Goal: Check status: Check status

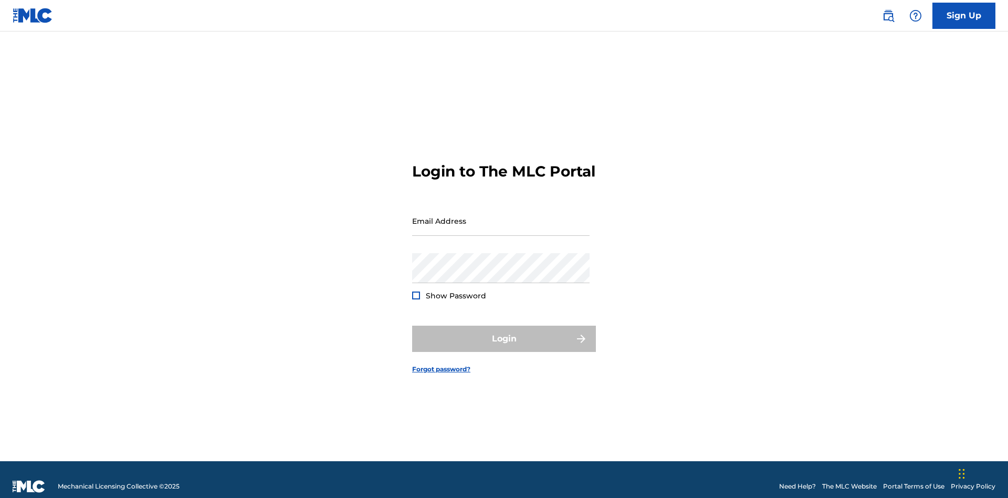
scroll to position [14, 0]
click at [501, 216] on input "Email Address" at bounding box center [500, 221] width 177 height 30
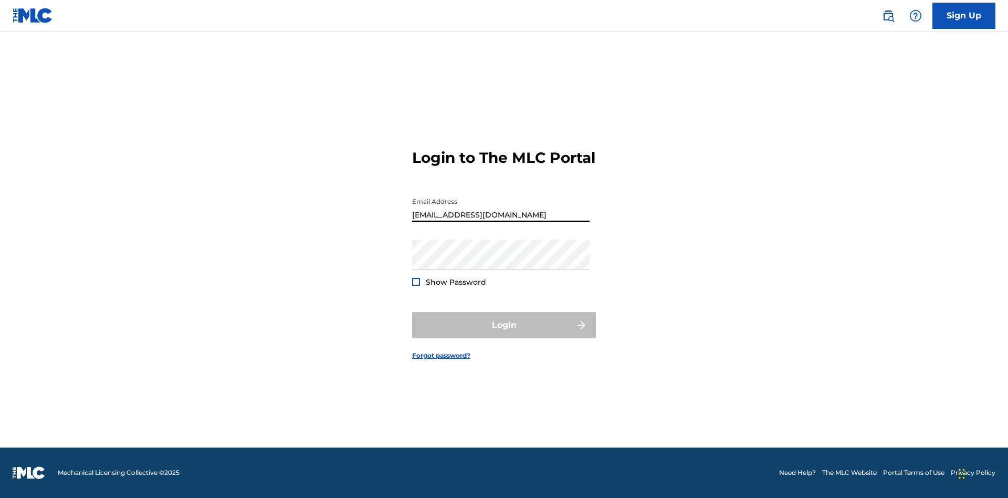
type input "[EMAIL_ADDRESS][DOMAIN_NAME]"
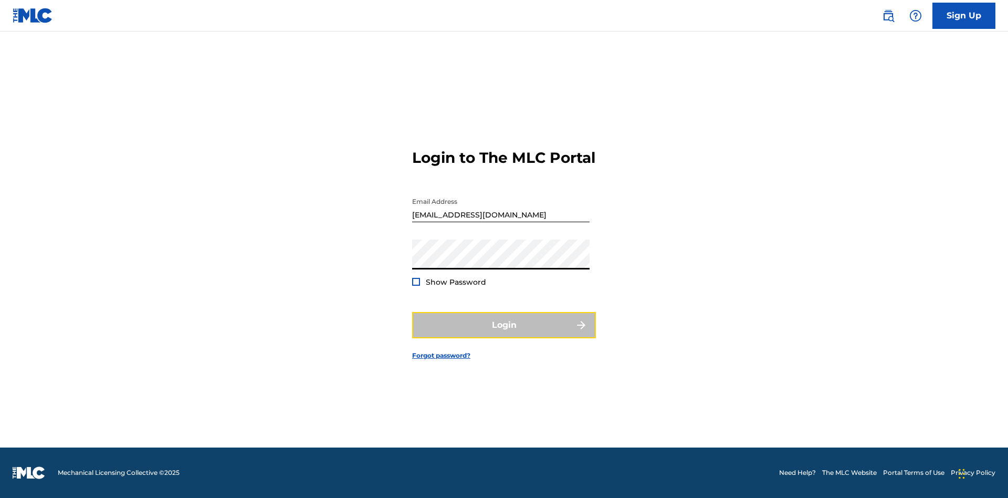
click at [504, 334] on button "Login" at bounding box center [504, 325] width 184 height 26
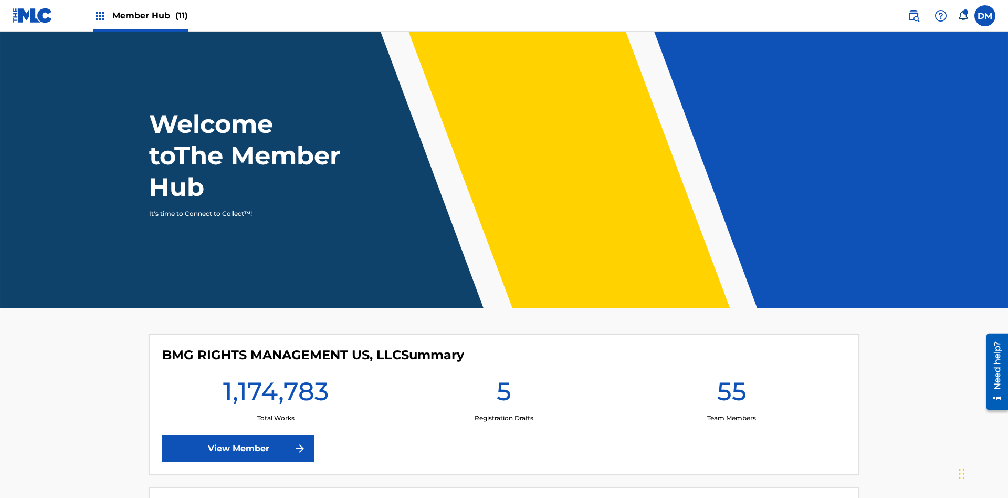
click at [150, 15] on span "Member Hub (11)" at bounding box center [150, 15] width 76 height 12
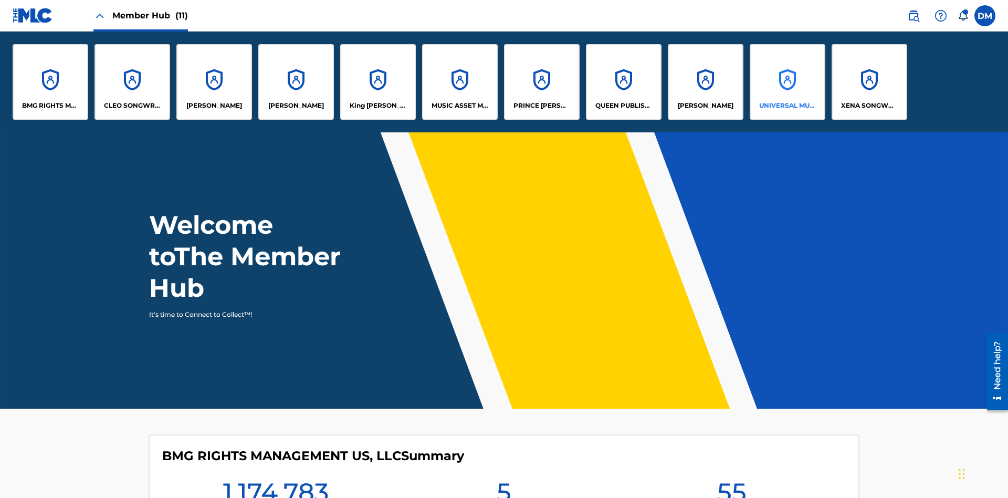
click at [787, 106] on p "UNIVERSAL MUSIC PUB GROUP" at bounding box center [787, 105] width 57 height 9
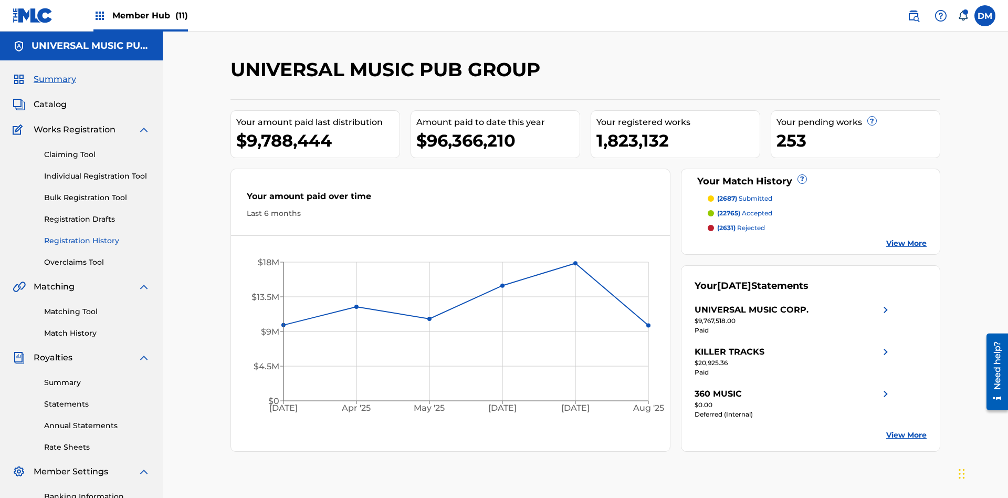
click at [97, 235] on link "Registration History" at bounding box center [97, 240] width 106 height 11
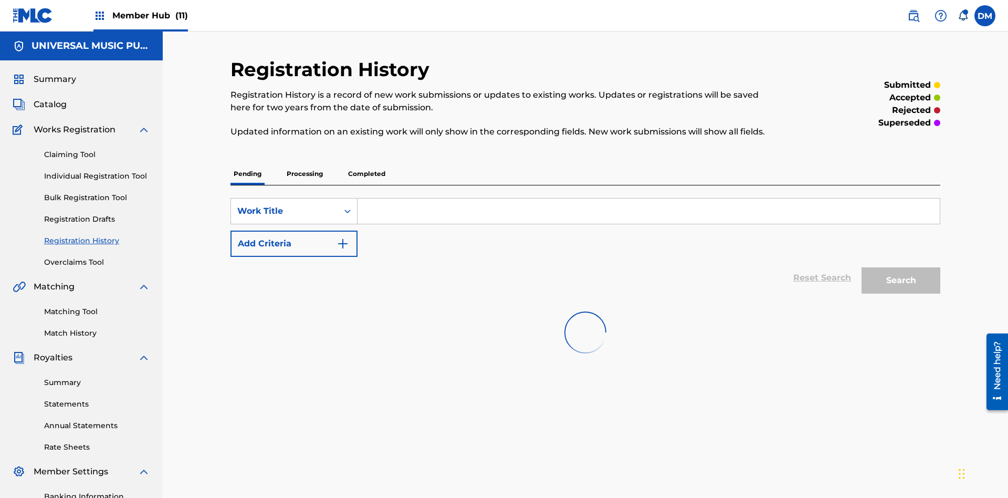
click at [366, 163] on p "Completed" at bounding box center [367, 174] width 44 height 22
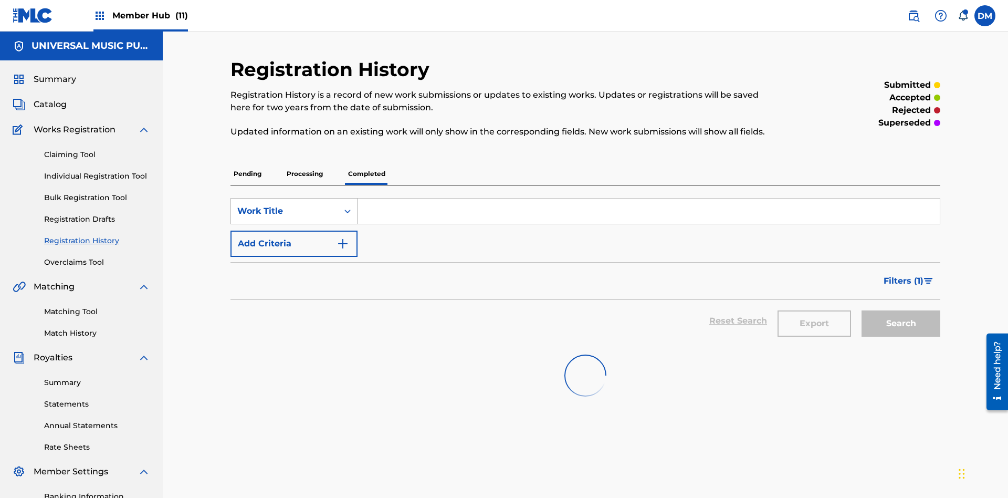
click at [285, 205] on div "Work Title" at bounding box center [284, 211] width 95 height 13
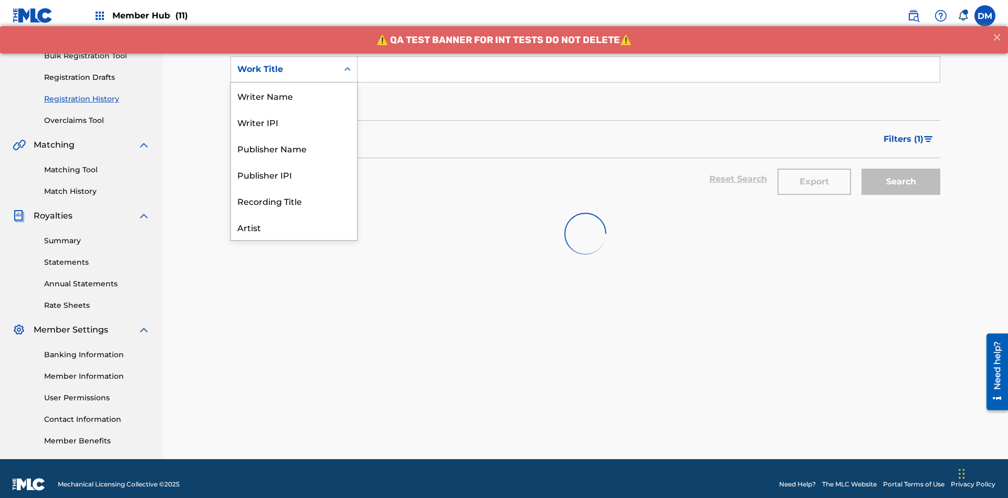
scroll to position [53, 0]
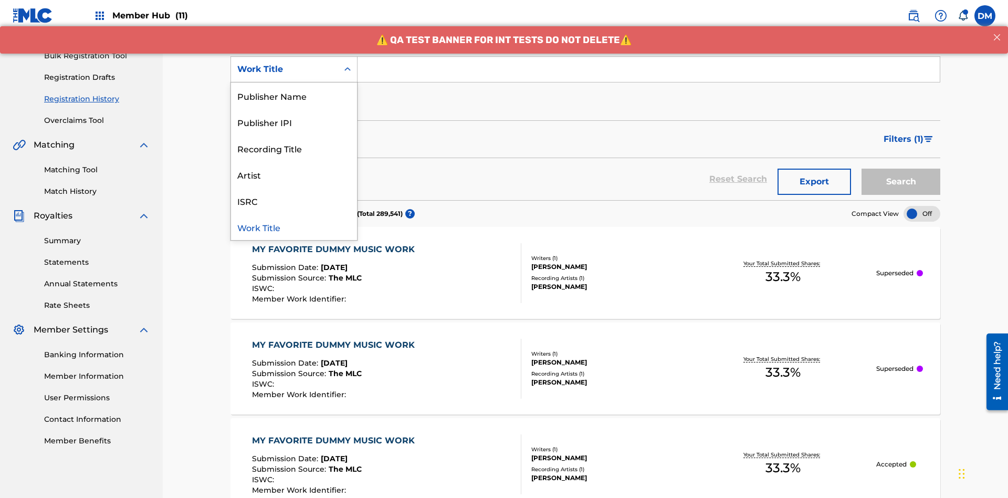
click at [294, 227] on div "Work Title" at bounding box center [294, 227] width 126 height 26
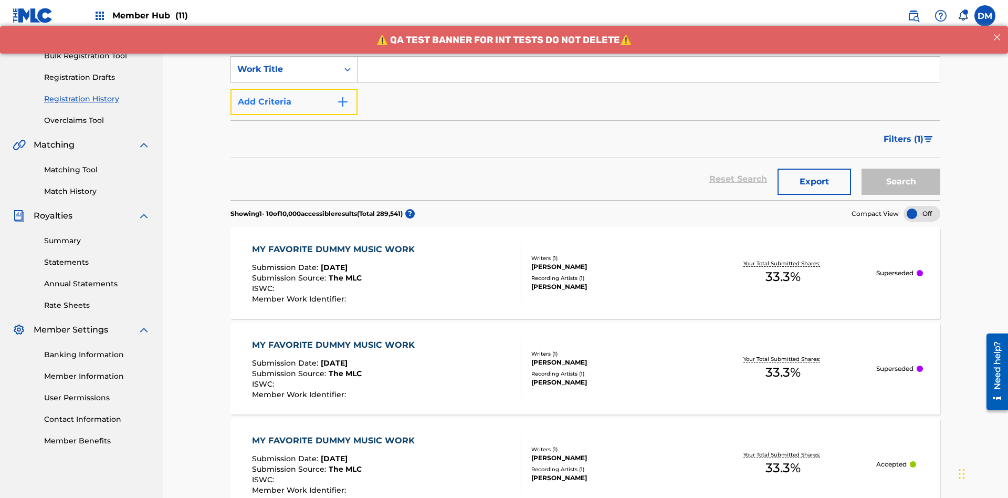
click at [294, 89] on button "Add Criteria" at bounding box center [293, 102] width 127 height 26
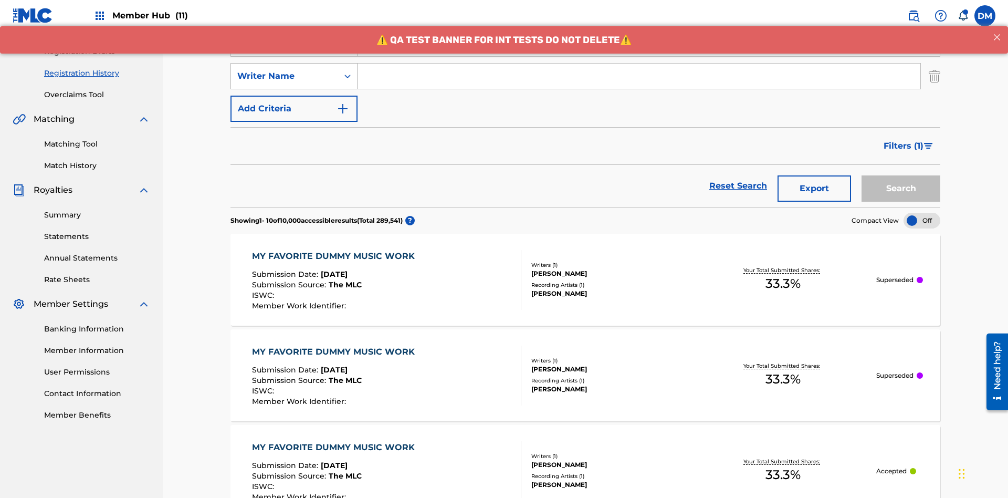
click at [285, 70] on div "Writer Name" at bounding box center [284, 76] width 95 height 13
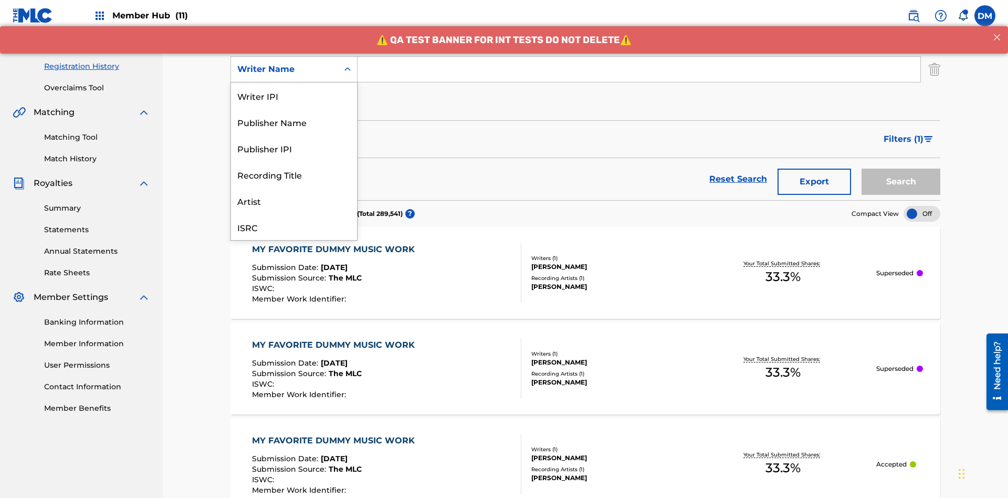
scroll to position [26, 0]
click at [294, 148] on div "Recording Title" at bounding box center [294, 148] width 126 height 26
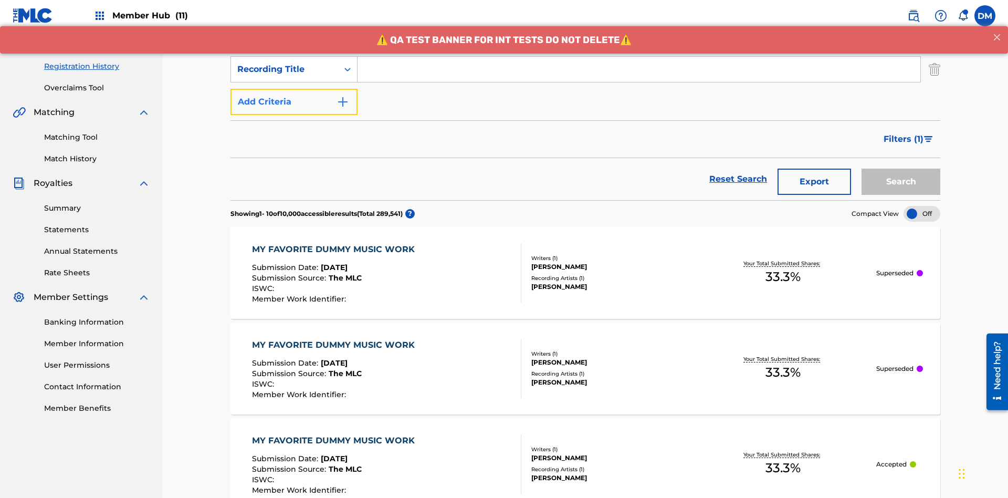
click at [294, 89] on button "Add Criteria" at bounding box center [293, 102] width 127 height 26
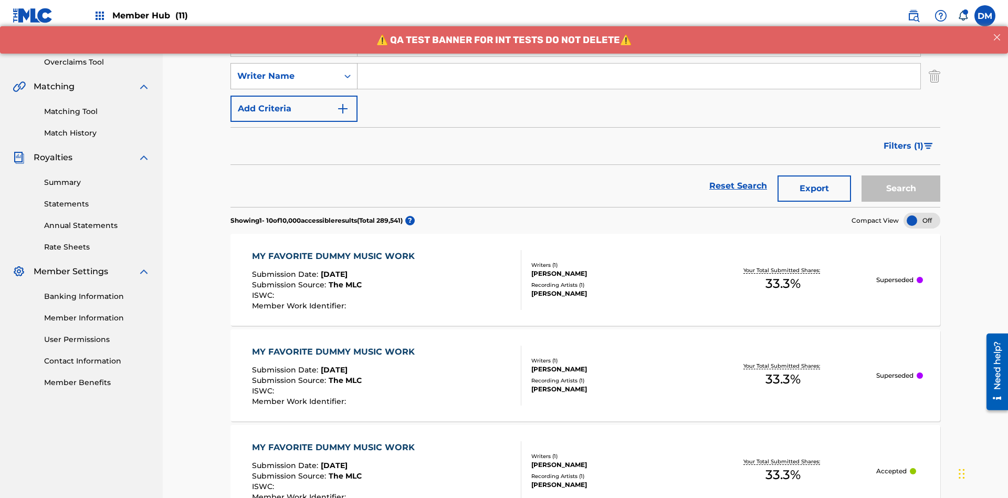
click at [285, 70] on div "Writer Name" at bounding box center [284, 76] width 95 height 13
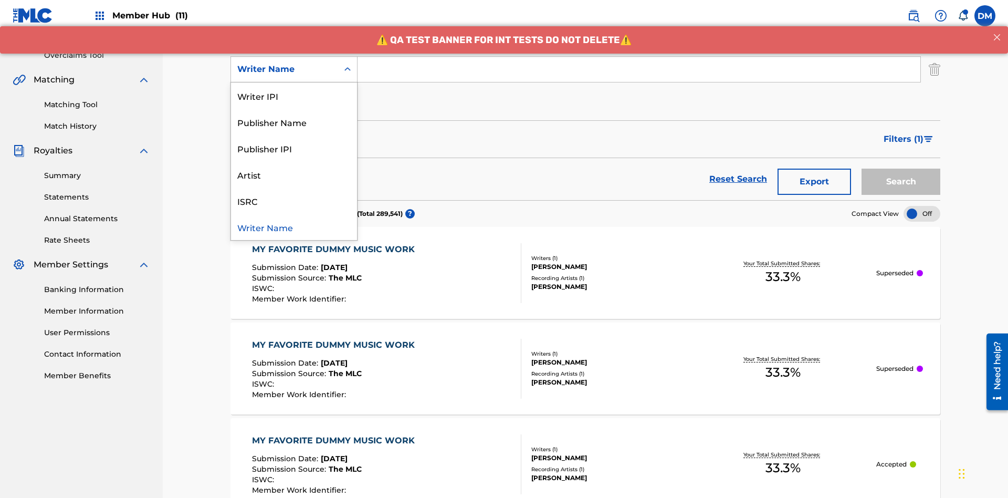
click at [294, 201] on div "ISRC" at bounding box center [294, 200] width 126 height 26
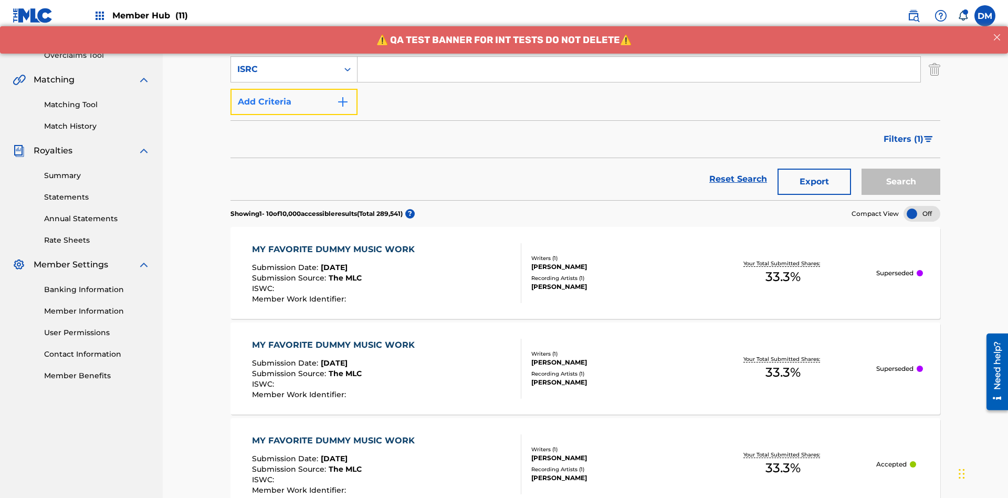
click at [294, 89] on button "Add Criteria" at bounding box center [293, 102] width 127 height 26
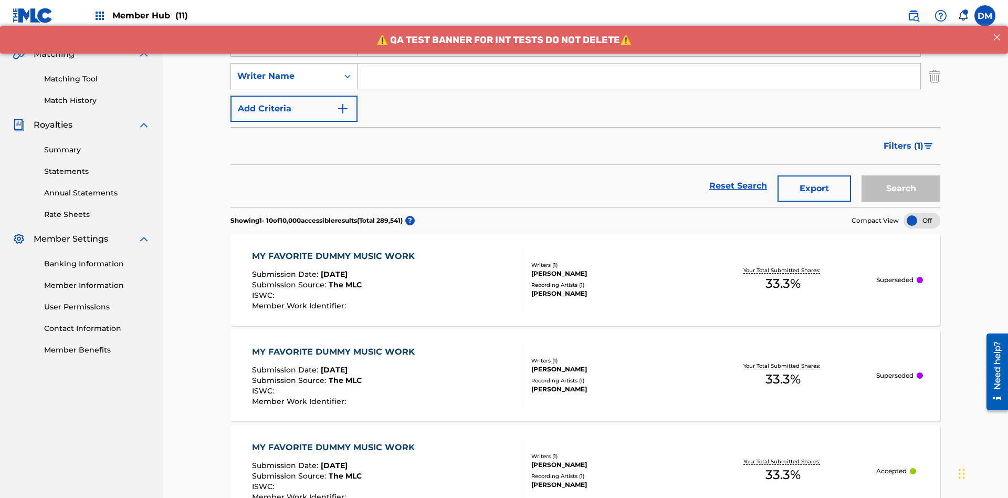
click at [285, 70] on div "Writer Name" at bounding box center [284, 76] width 95 height 13
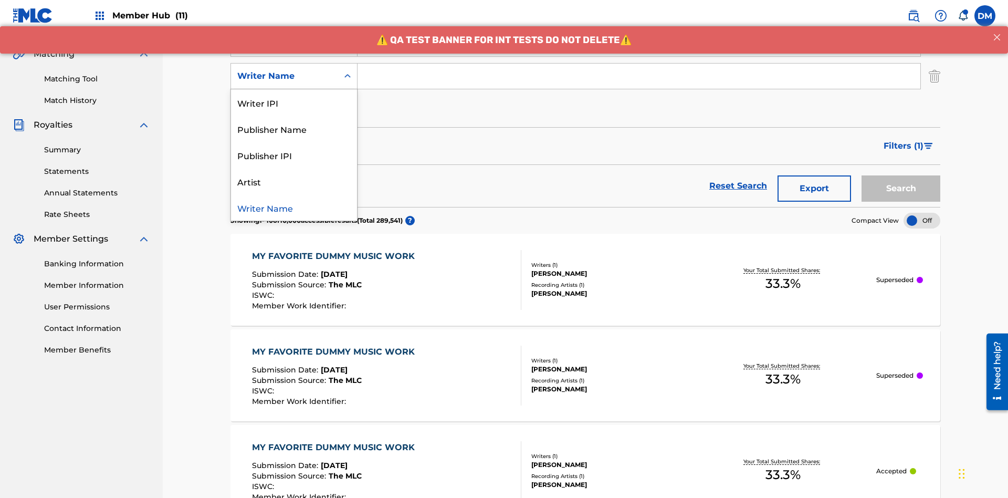
scroll to position [239, 0]
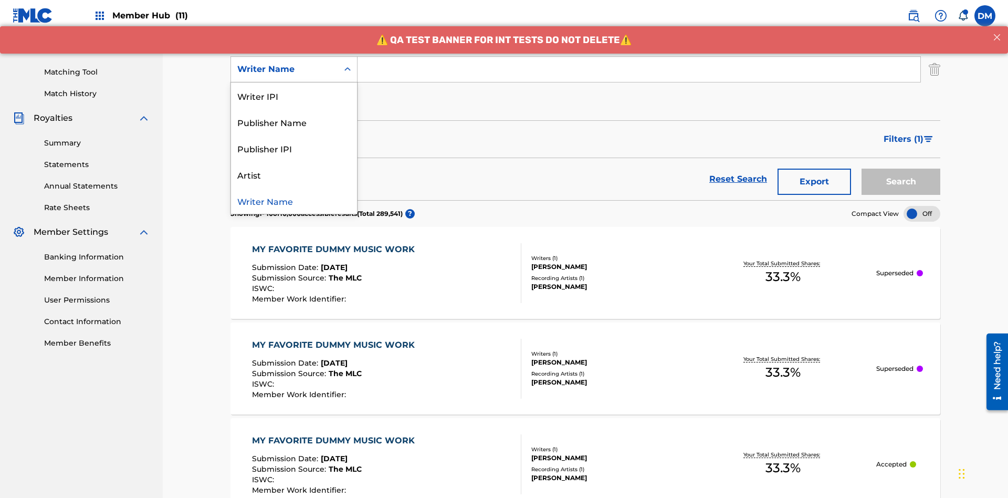
click at [294, 148] on div "Publisher IPI" at bounding box center [294, 148] width 126 height 26
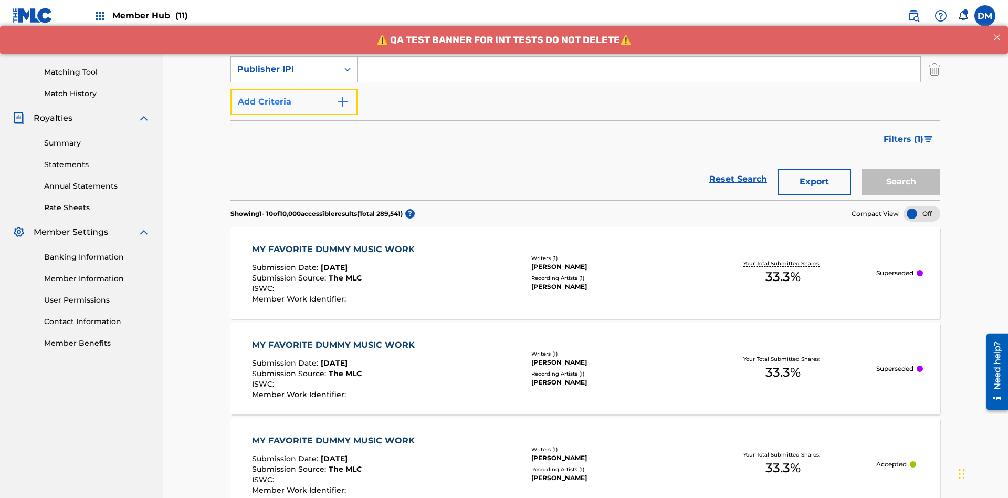
click at [294, 89] on button "Add Criteria" at bounding box center [293, 102] width 127 height 26
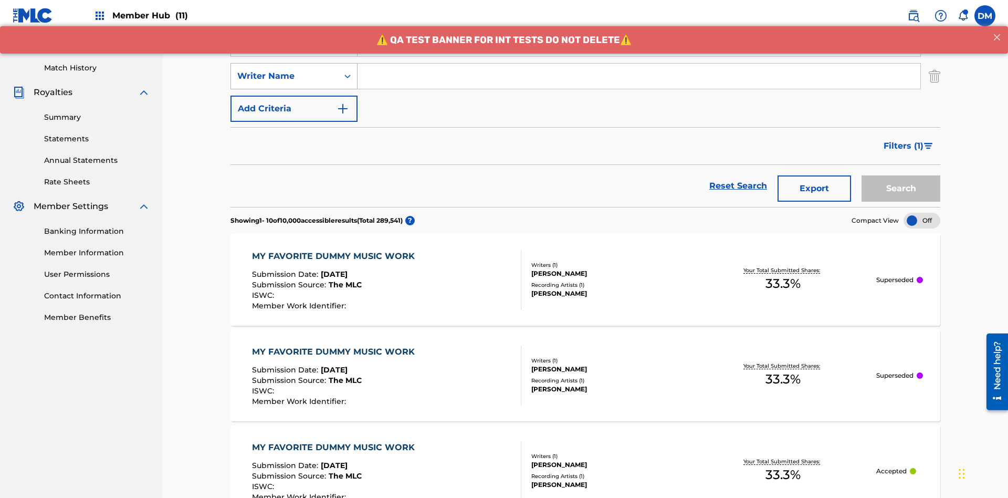
click at [285, 70] on div "Writer Name" at bounding box center [284, 76] width 95 height 13
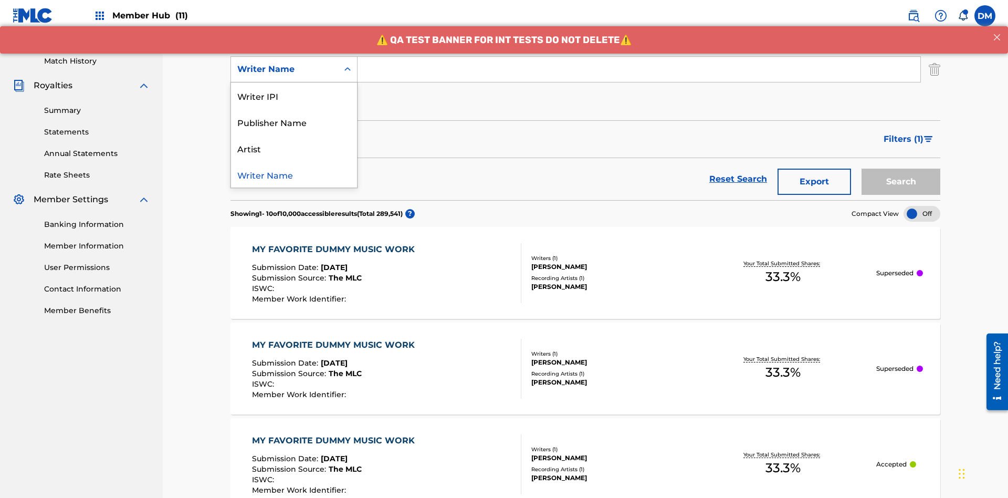
click at [294, 148] on div "Artist" at bounding box center [294, 148] width 126 height 26
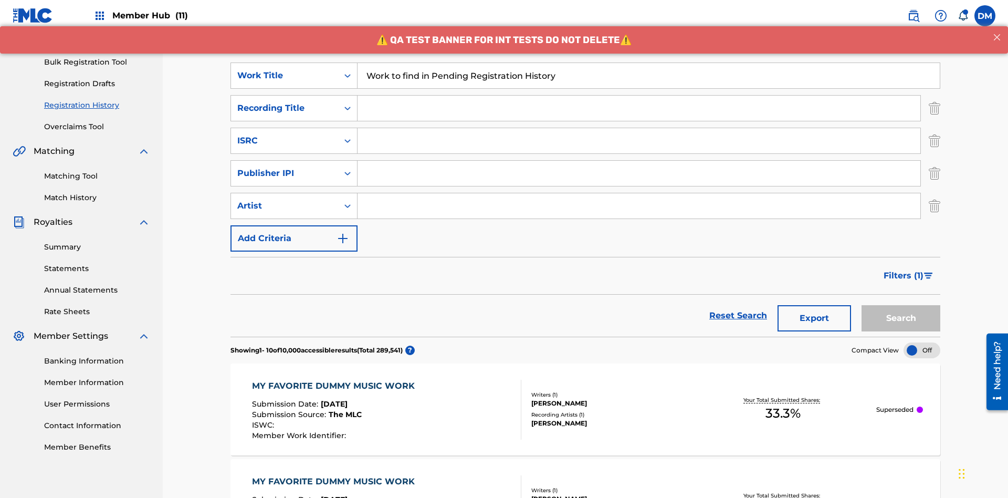
type input "Work to find in Pending Registration History"
click at [639, 96] on input "Search Form" at bounding box center [639, 108] width 563 height 25
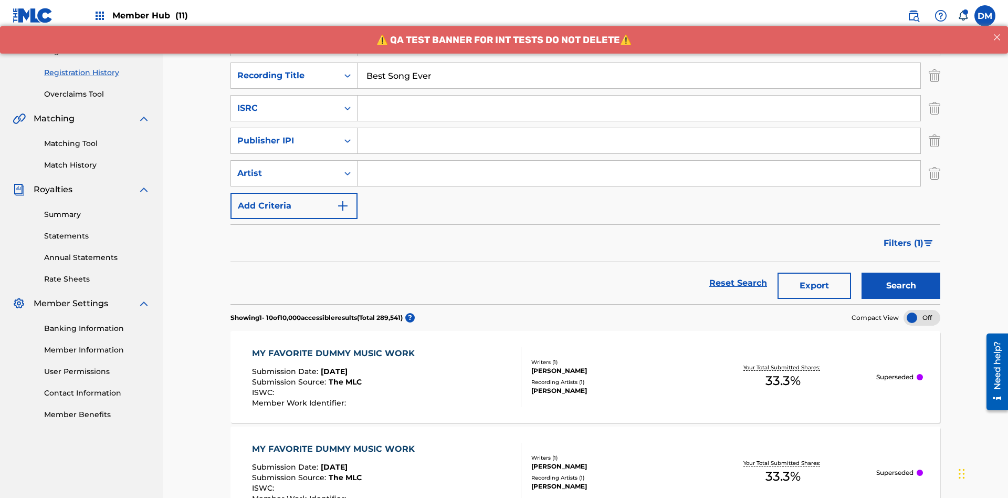
type input "Best Song Ever"
click at [639, 96] on input "Search Form" at bounding box center [639, 108] width 563 height 25
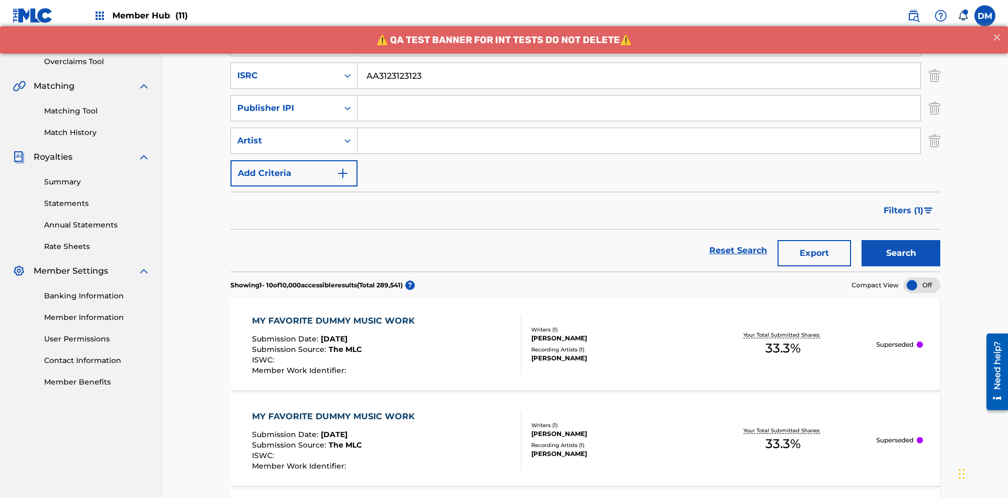
type input "AA3123123123"
click at [639, 96] on input "Search Form" at bounding box center [639, 108] width 563 height 25
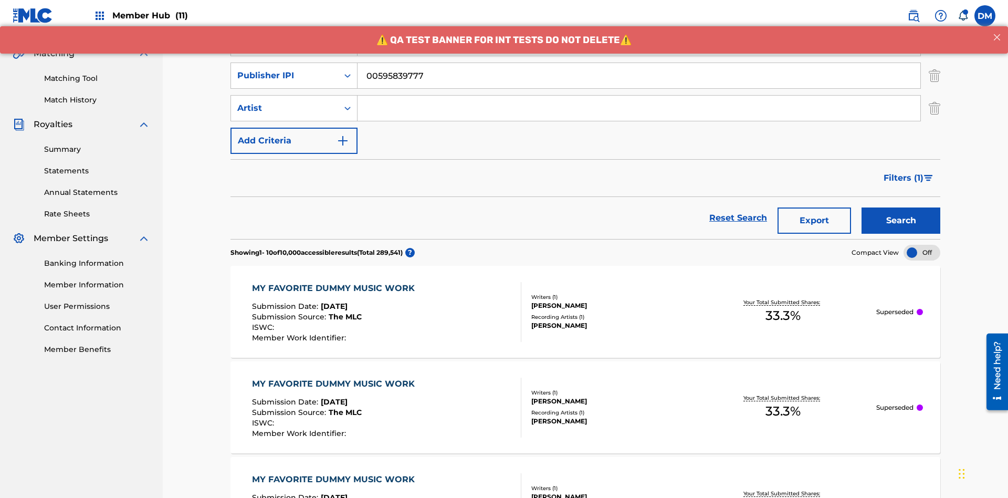
type input "00595839777"
click at [639, 96] on input "Search Form" at bounding box center [639, 108] width 563 height 25
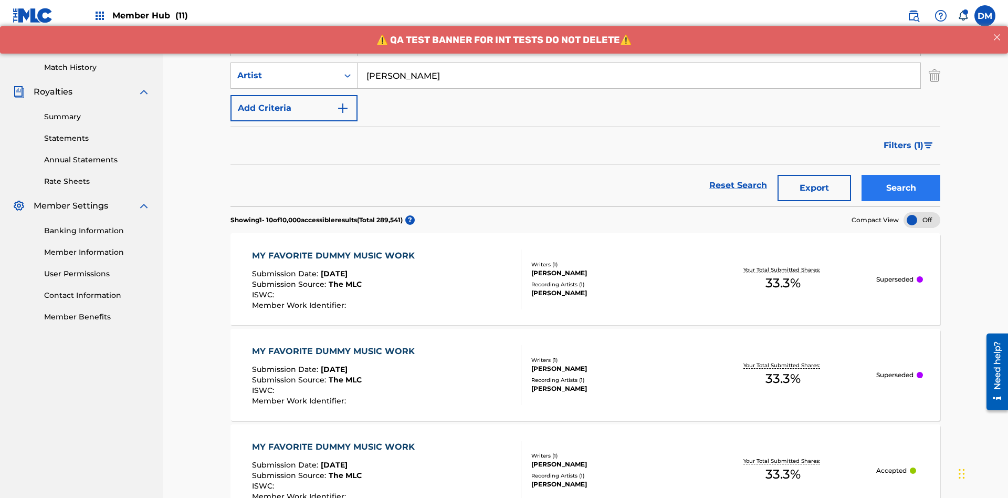
type input "Joe Lewis"
click at [901, 175] on button "Search" at bounding box center [901, 188] width 79 height 26
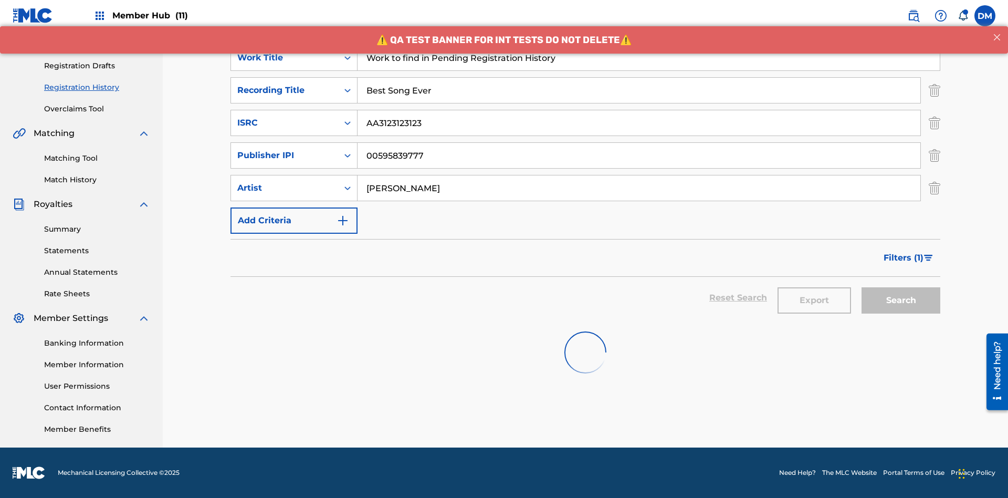
scroll to position [153, 0]
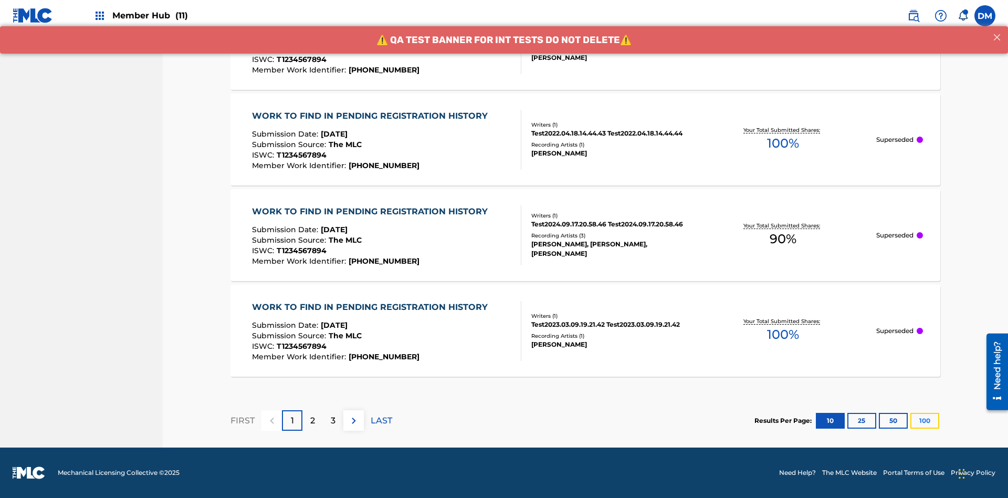
click at [910, 420] on button "100" at bounding box center [924, 421] width 29 height 16
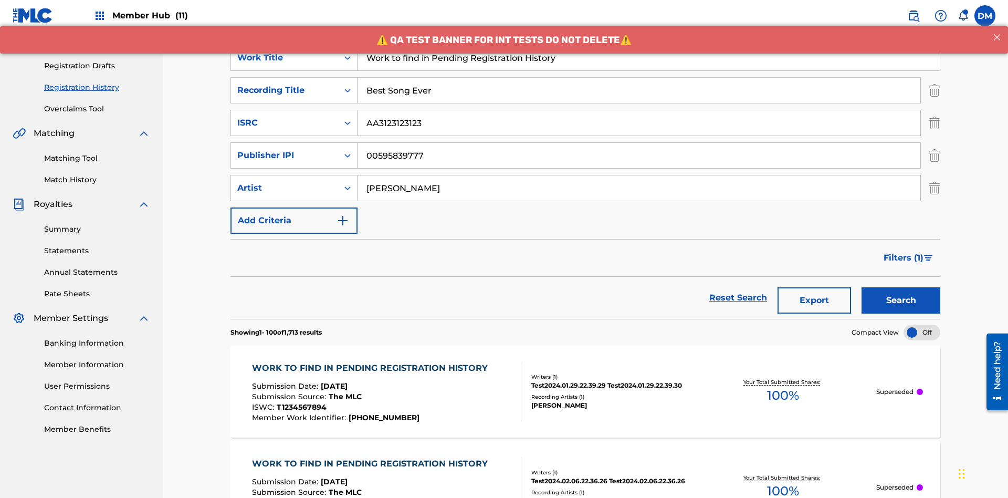
scroll to position [415, 0]
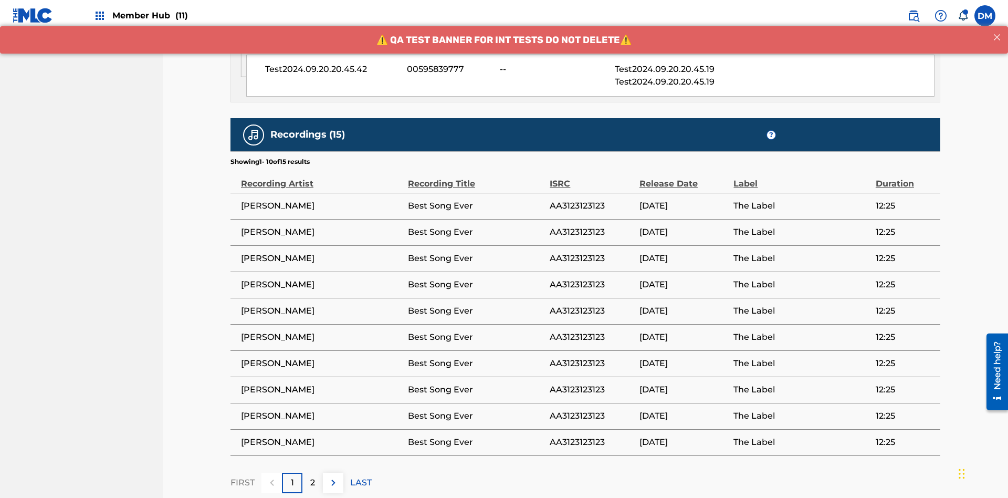
scroll to position [573, 0]
